Goal: Complete application form

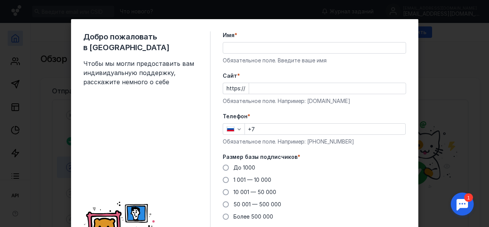
click at [269, 50] on input "Имя *" at bounding box center [314, 47] width 183 height 11
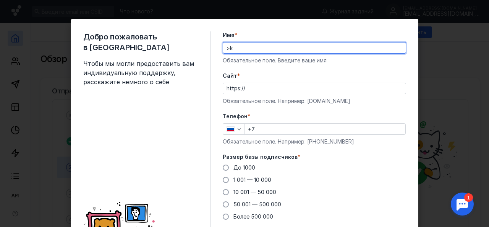
type input ">"
type input "[PERSON_NAME]"
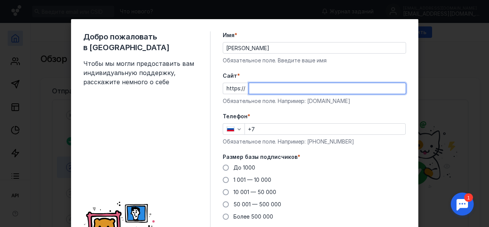
click at [258, 91] on input "Cайт *" at bounding box center [327, 88] width 157 height 11
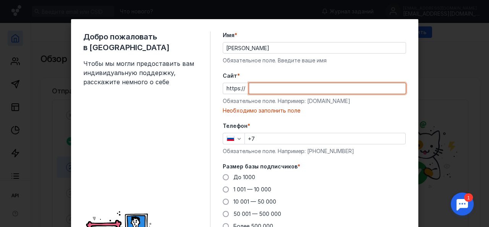
paste input "[DOMAIN_NAME][URL]"
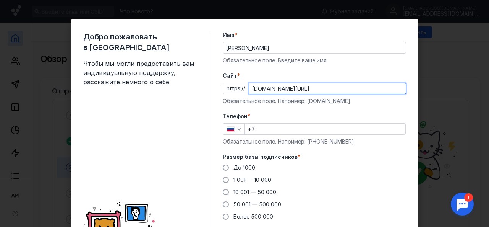
type input "[DOMAIN_NAME][URL]"
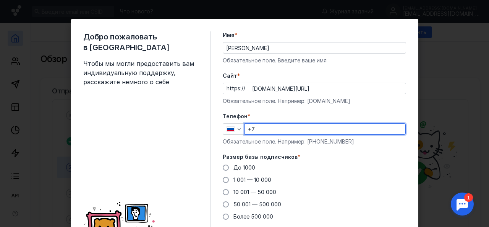
click at [257, 128] on input "+7" at bounding box center [325, 128] width 160 height 11
paste input "[PHONE_NUMBER]"
type input "[PHONE_NUMBER]"
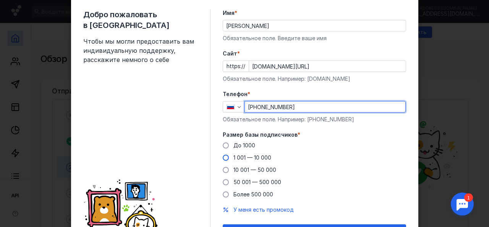
scroll to position [38, 0]
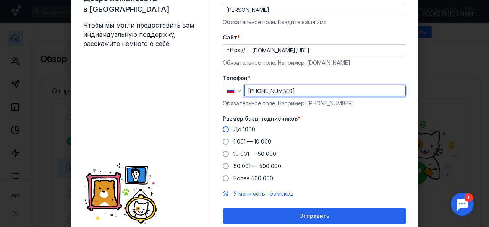
click at [245, 130] on span "До 1000" at bounding box center [244, 129] width 22 height 6
click at [0, 0] on input "До 1000" at bounding box center [0, 0] width 0 height 0
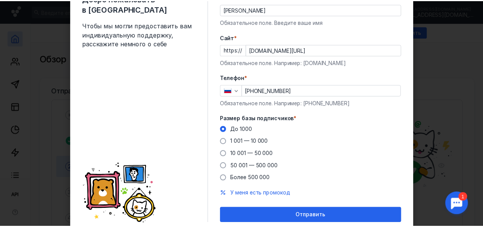
scroll to position [66, 0]
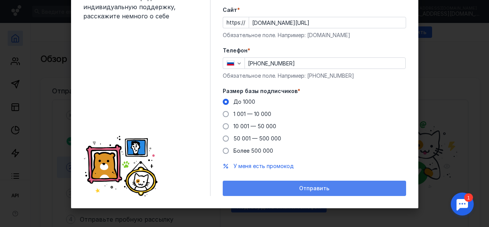
click at [274, 185] on div "Отправить" at bounding box center [315, 188] width 176 height 6
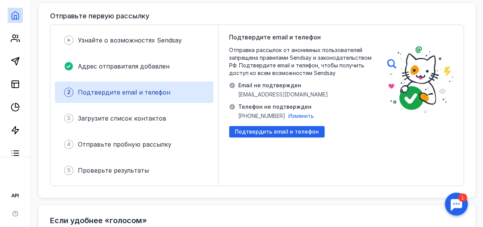
scroll to position [76, 0]
